Goal: Task Accomplishment & Management: Use online tool/utility

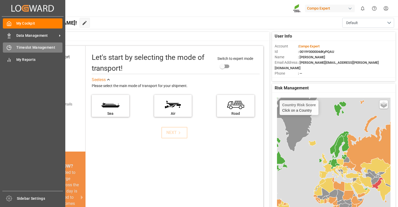
click at [30, 45] on span "Timeslot Management" at bounding box center [39, 47] width 46 height 5
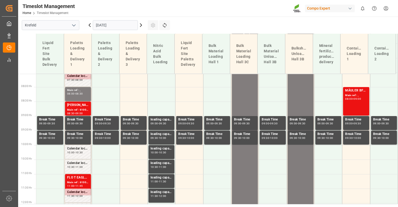
scroll to position [221, 0]
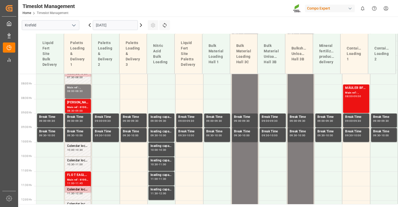
click at [115, 25] on input "[DATE]" at bounding box center [115, 25] width 45 height 10
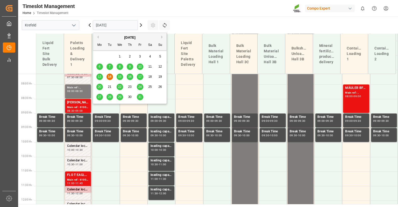
click at [131, 77] on span "16" at bounding box center [129, 77] width 3 height 4
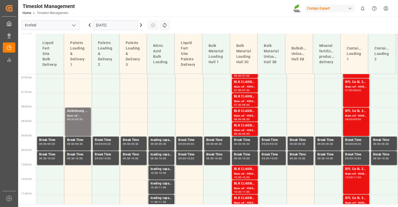
scroll to position [144, 0]
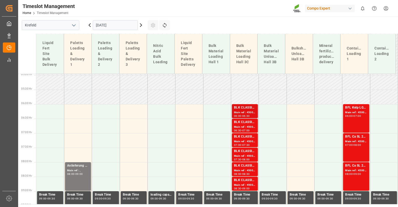
click at [245, 110] on div "BLK CLASSIC [DATE]+3+TE BULK" at bounding box center [245, 107] width 22 height 5
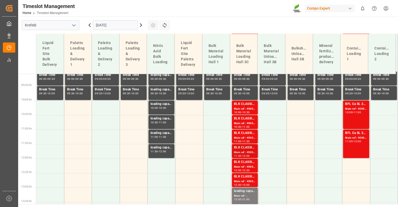
scroll to position [273, 0]
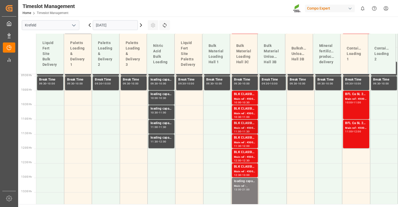
click at [246, 125] on div "BLK CLASSIC [DATE]+3+TE BULK" at bounding box center [245, 123] width 22 height 5
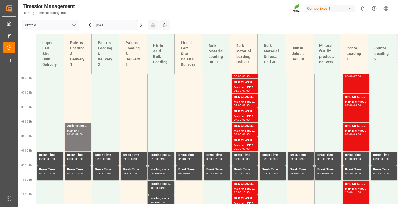
scroll to position [170, 0]
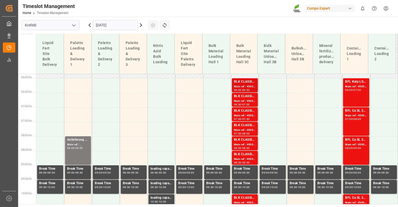
click at [241, 82] on div "BLK CLASSIC [DATE]+3+TE BULK" at bounding box center [245, 81] width 22 height 5
